Goal: Contribute content

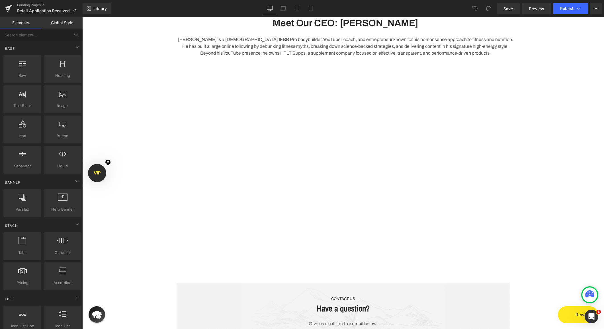
scroll to position [453, 0]
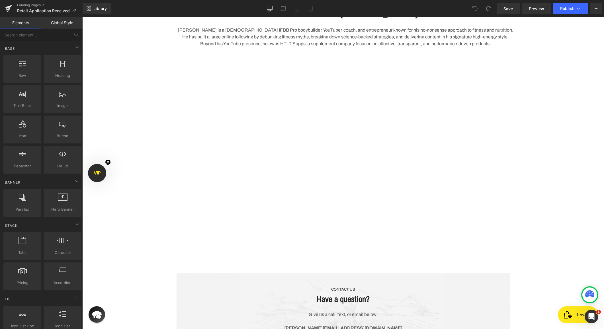
click at [135, 158] on div "Liquid We Have Received Your Application! Heading Your Assigned Rep: Heading Ni…" at bounding box center [342, 29] width 521 height 889
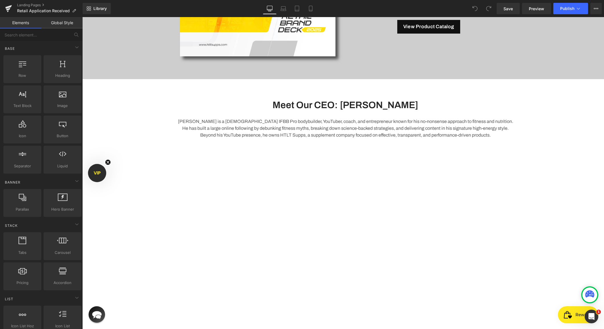
scroll to position [362, 0]
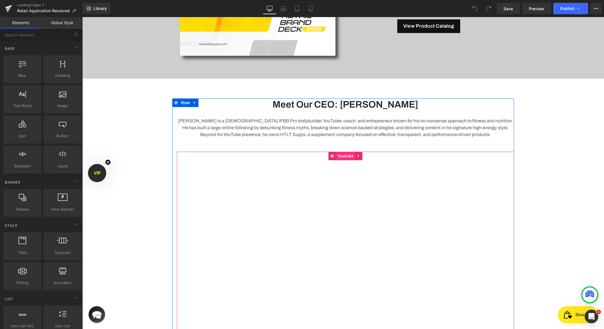
click at [342, 152] on link "Youtube" at bounding box center [341, 156] width 26 height 9
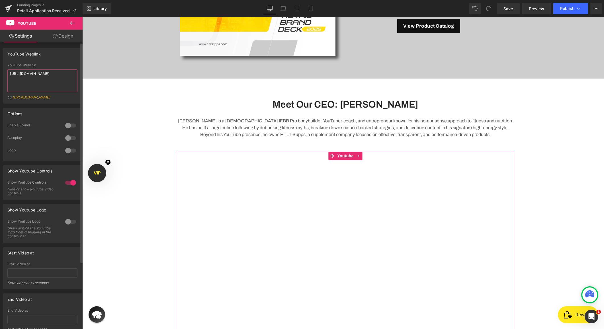
click at [30, 81] on textarea "[URL][DOMAIN_NAME]" at bounding box center [42, 80] width 70 height 23
paste textarea "[URL][DOMAIN_NAME]"
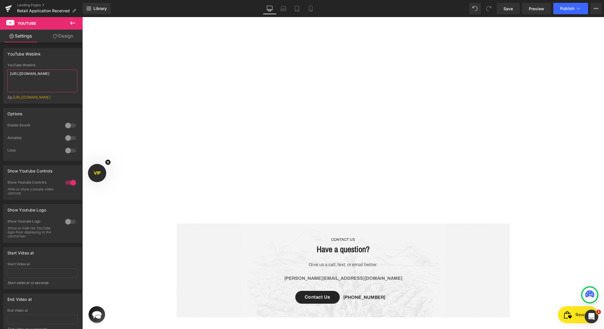
scroll to position [502, 0]
type textarea "[URL][DOMAIN_NAME]"
click at [64, 130] on div at bounding box center [71, 125] width 14 height 9
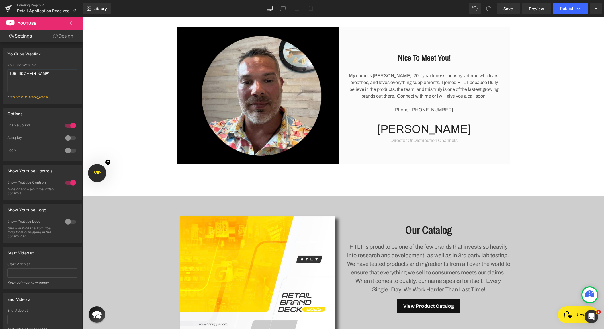
scroll to position [0, 0]
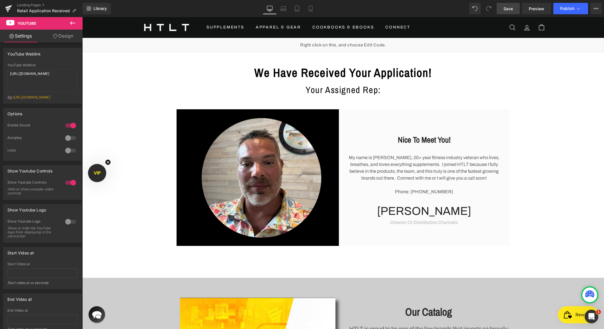
click at [504, 10] on span "Save" at bounding box center [507, 9] width 9 height 6
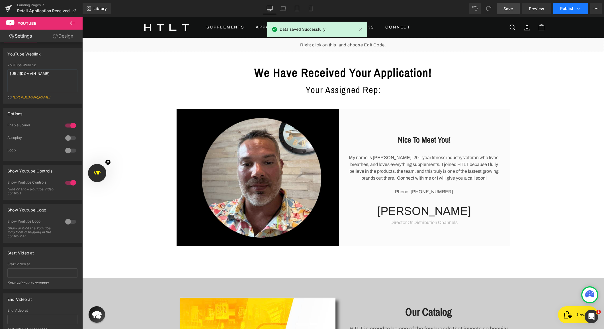
click at [565, 12] on button "Publish" at bounding box center [570, 8] width 35 height 11
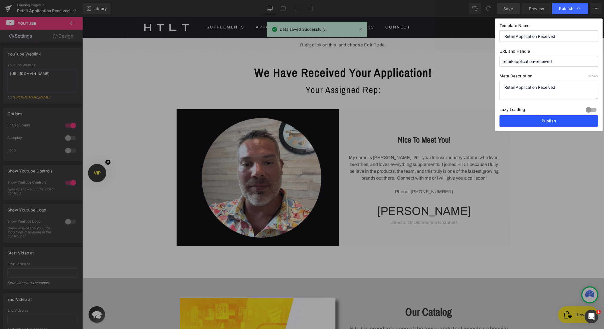
click at [537, 123] on button "Publish" at bounding box center [548, 120] width 98 height 11
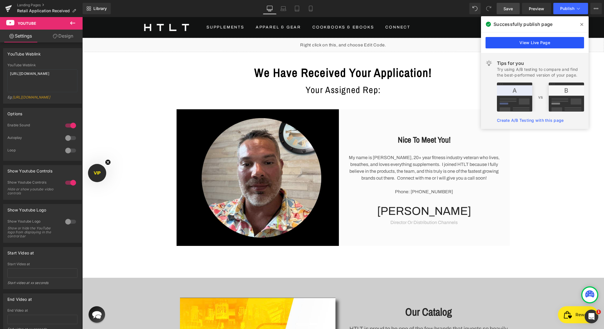
click at [523, 44] on link "View Live Page" at bounding box center [534, 42] width 98 height 11
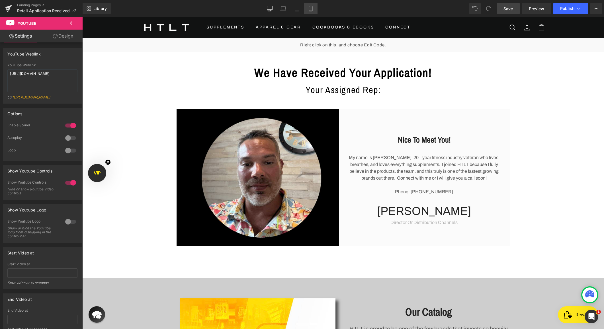
click at [309, 9] on icon at bounding box center [311, 9] width 6 height 6
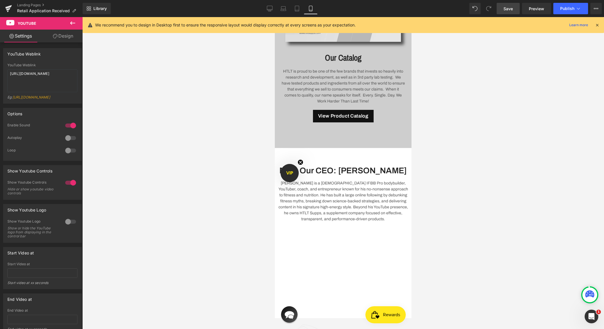
scroll to position [449, 0]
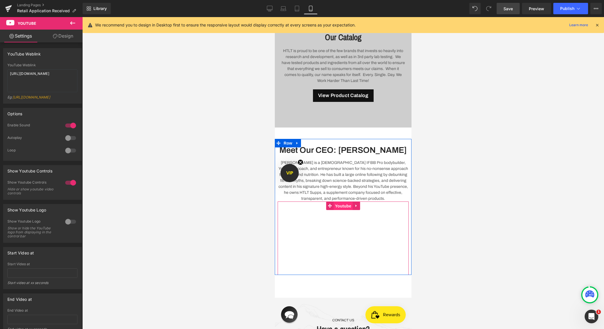
click at [341, 206] on span "Youtube" at bounding box center [342, 206] width 19 height 9
click at [63, 36] on link "Design" at bounding box center [62, 36] width 41 height 13
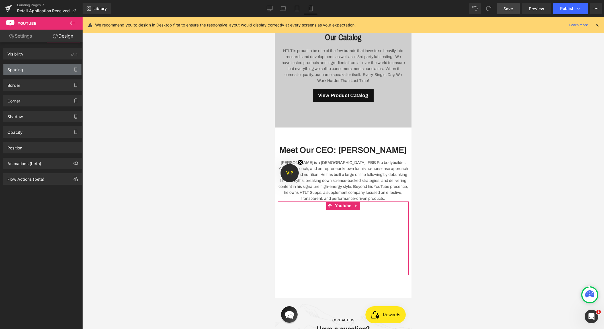
click at [26, 72] on div "Spacing" at bounding box center [42, 69] width 78 height 11
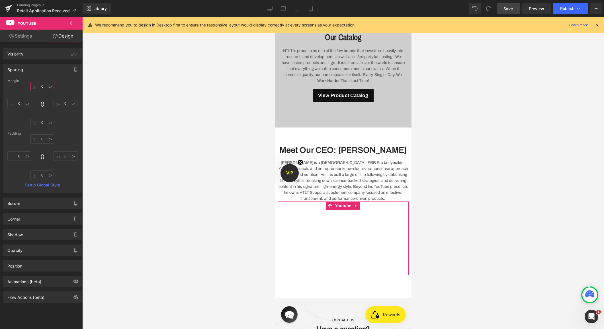
click at [37, 86] on input "0" at bounding box center [42, 86] width 24 height 9
click at [514, 4] on link "Save" at bounding box center [507, 8] width 23 height 11
click at [294, 12] on link "Tablet" at bounding box center [297, 8] width 14 height 11
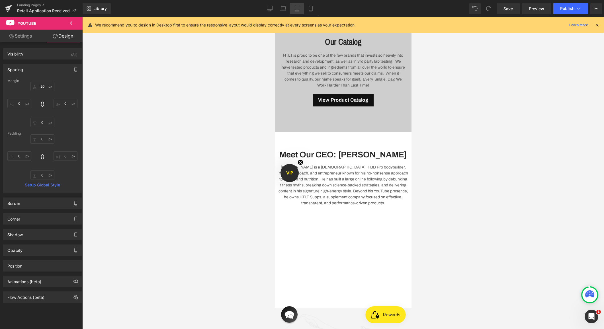
type input "20"
type input "0"
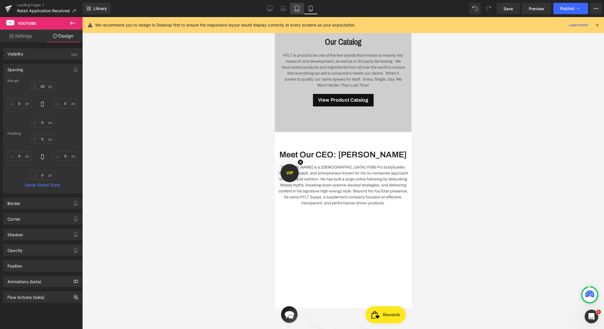
type input "0"
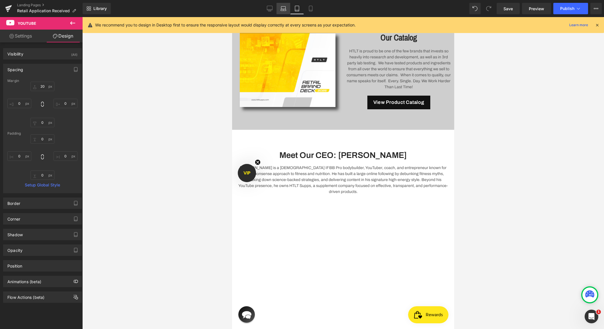
click at [280, 11] on link "Laptop" at bounding box center [283, 8] width 14 height 11
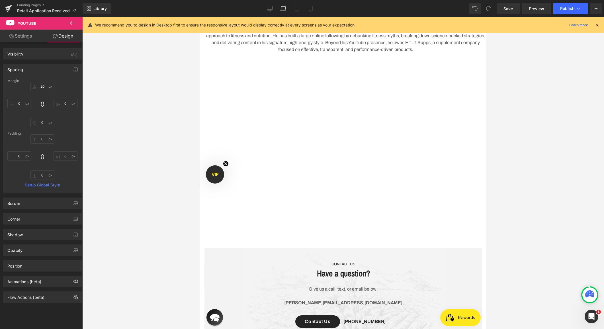
type input "0"
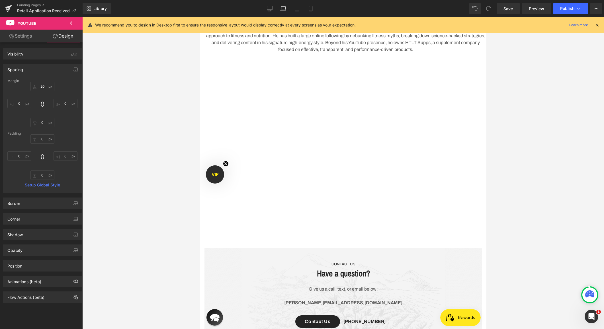
type input "0"
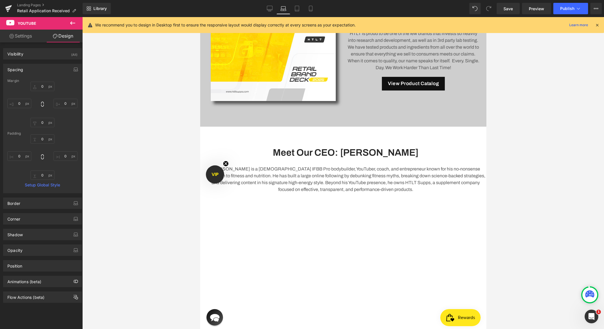
scroll to position [304, 0]
click at [267, 9] on icon at bounding box center [269, 9] width 5 height 0
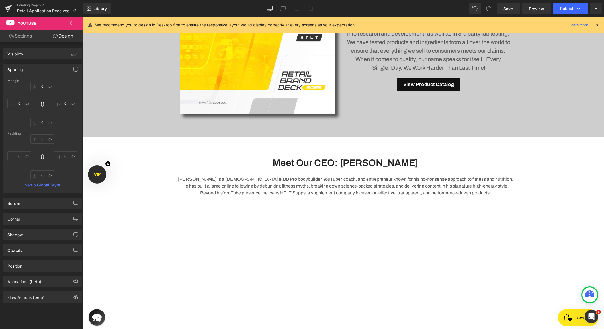
type input "0"
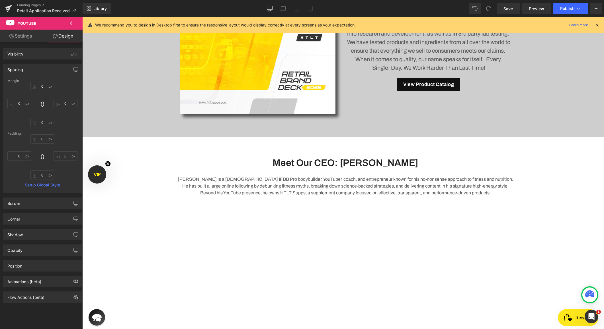
type input "0"
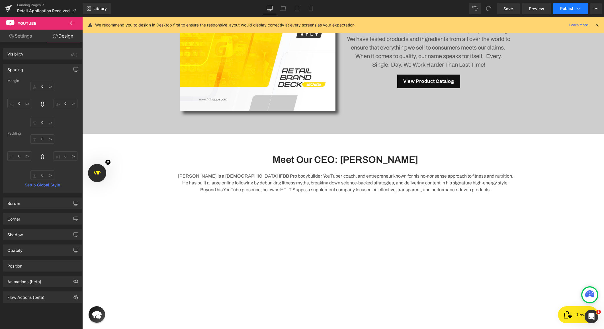
click at [573, 7] on span "Publish" at bounding box center [567, 8] width 14 height 5
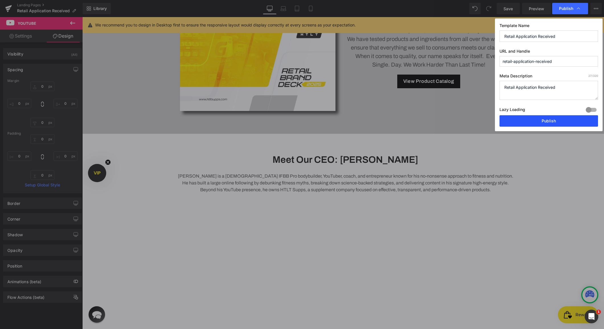
click at [542, 120] on button "Publish" at bounding box center [548, 120] width 98 height 11
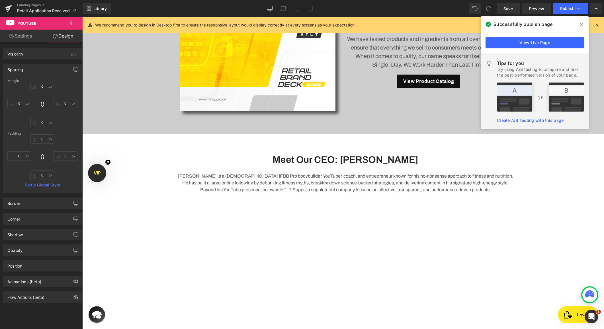
click at [582, 23] on icon at bounding box center [581, 24] width 3 height 5
